Goal: Find contact information: Find contact information

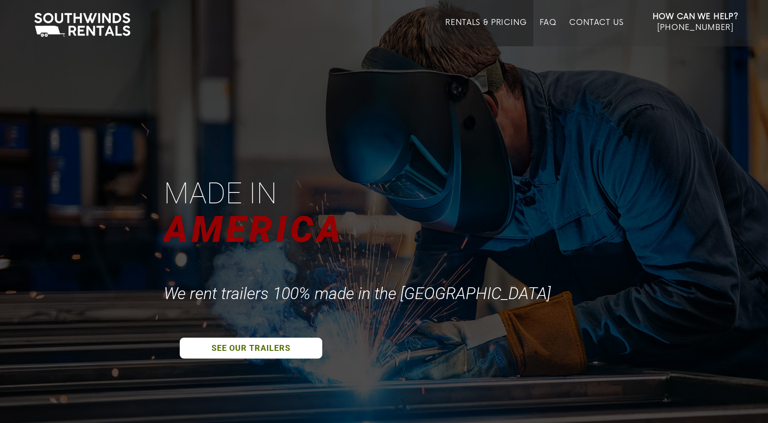
click at [459, 24] on link "Rentals & Pricing" at bounding box center [485, 32] width 81 height 28
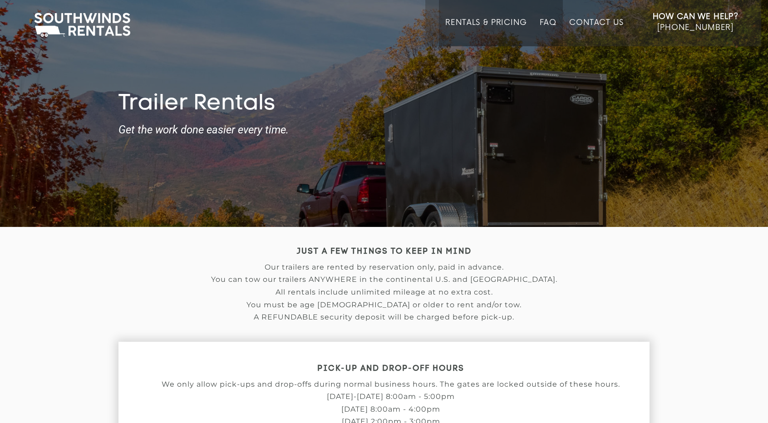
click at [554, 20] on link "FAQ" at bounding box center [548, 32] width 17 height 28
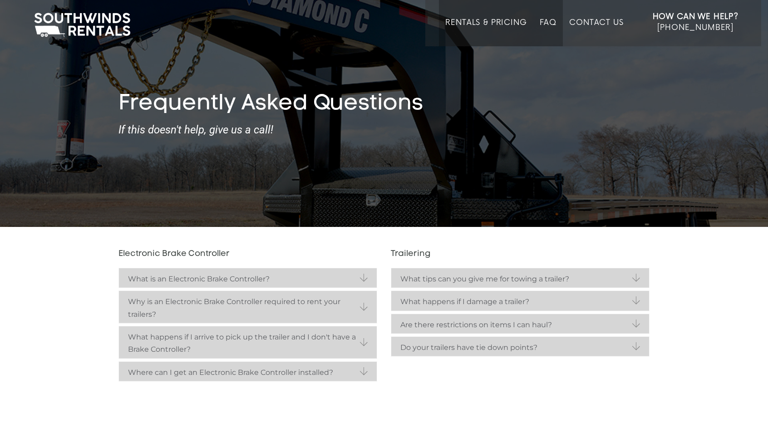
click at [489, 26] on link "Rentals & Pricing" at bounding box center [485, 32] width 81 height 28
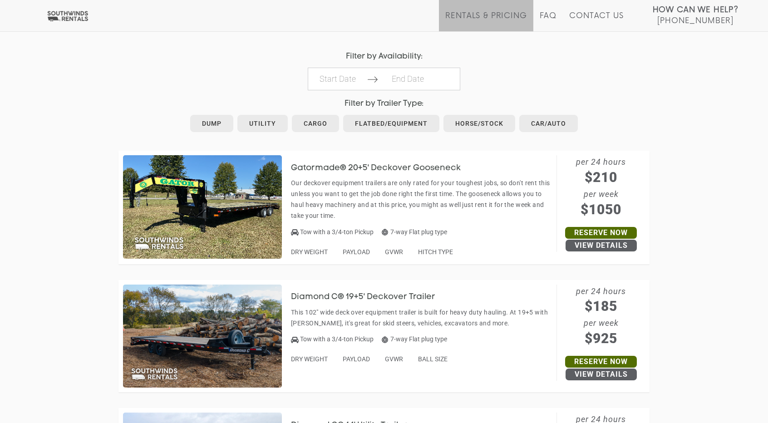
scroll to position [499, 0]
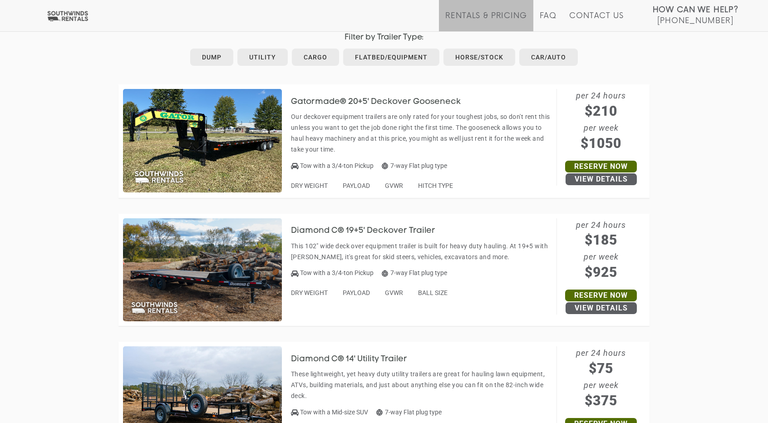
click at [57, 20] on img at bounding box center [67, 15] width 44 height 11
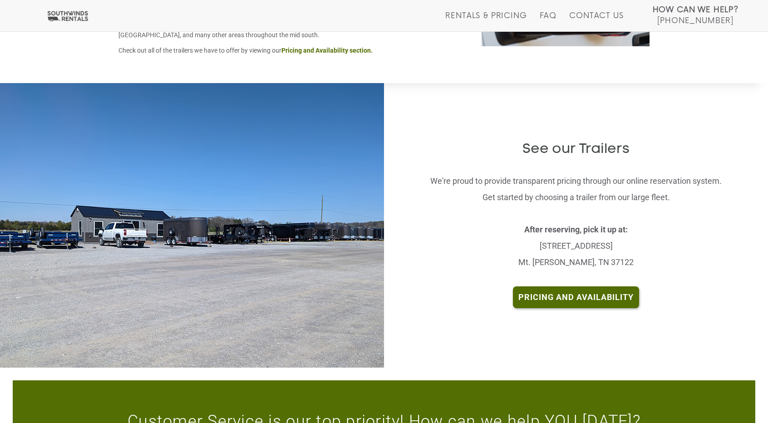
scroll to position [1816, 0]
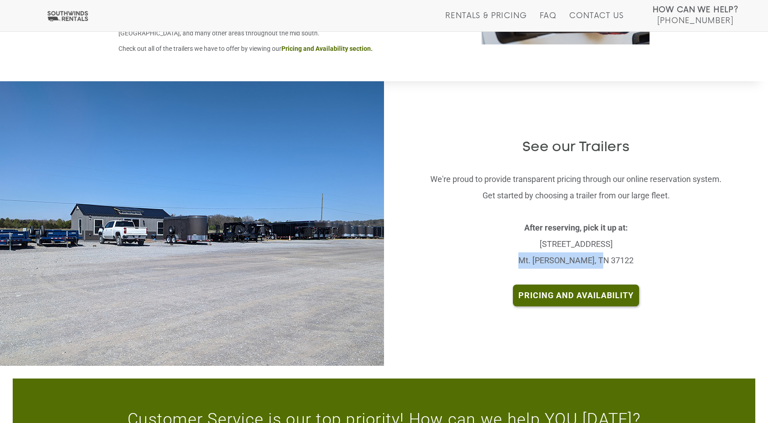
drag, startPoint x: 615, startPoint y: 239, endPoint x: 523, endPoint y: 237, distance: 91.7
click at [523, 237] on p "After reserving, pick it up at: [STREET_ADDRESS] [PERSON_NAME], TN 37122" at bounding box center [576, 244] width 295 height 49
copy p "Mt. [PERSON_NAME], TN 37122"
